Goal: Find specific page/section: Find specific page/section

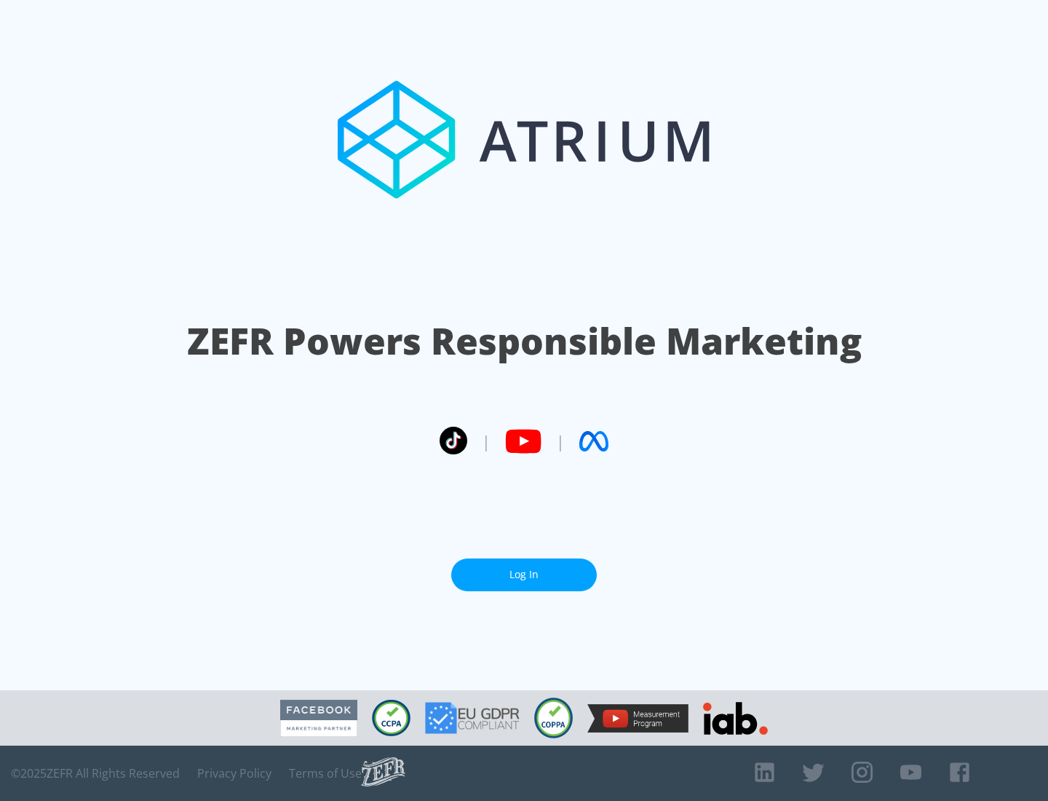
click at [524, 568] on link "Log In" at bounding box center [524, 574] width 146 height 33
